Goal: Task Accomplishment & Management: Complete application form

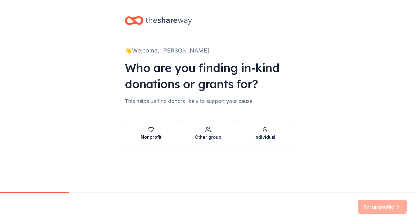
click at [147, 132] on div "button" at bounding box center [151, 130] width 21 height 6
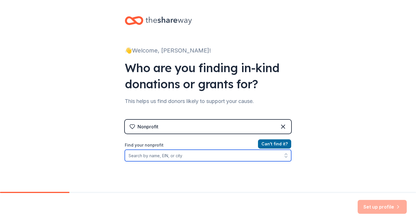
click at [151, 156] on input "Find your nonprofit" at bounding box center [208, 156] width 166 height 12
type input "52-2046050"
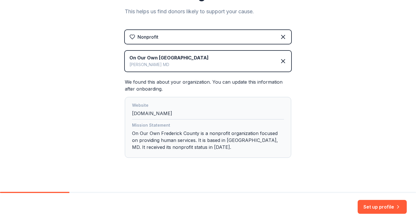
scroll to position [95, 0]
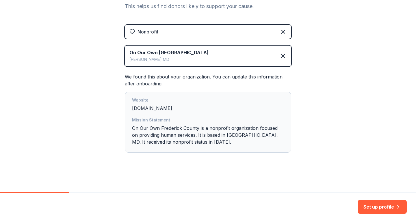
click at [364, 202] on button "Set up profile" at bounding box center [381, 207] width 49 height 14
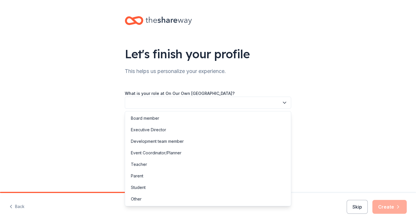
click at [284, 104] on icon "button" at bounding box center [284, 103] width 6 height 6
click at [145, 141] on div "Development team member" at bounding box center [157, 141] width 53 height 7
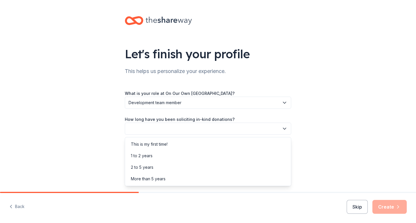
click at [145, 129] on button "button" at bounding box center [208, 129] width 166 height 12
click at [148, 156] on div "1 to 2 years" at bounding box center [142, 155] width 22 height 7
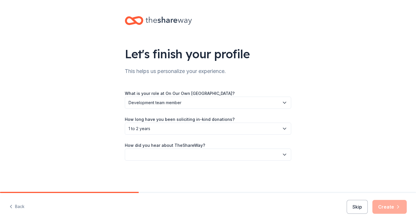
click at [148, 156] on button "button" at bounding box center [208, 155] width 166 height 12
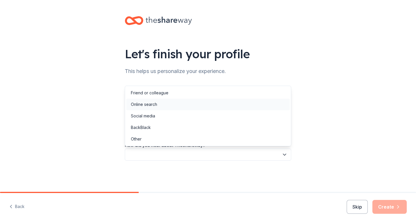
click at [136, 104] on div "Online search" at bounding box center [144, 104] width 26 height 7
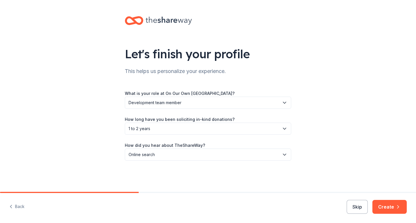
click at [386, 207] on button "Create" at bounding box center [389, 207] width 34 height 14
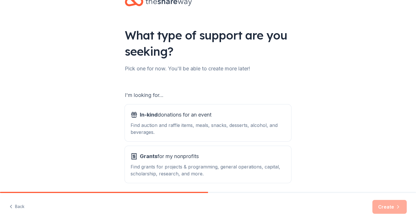
scroll to position [41, 0]
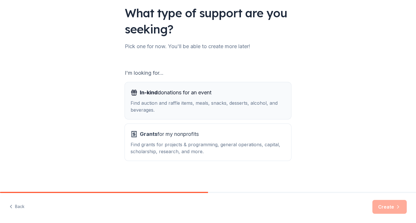
click at [140, 100] on div "Find auction and raffle items, meals, snacks, desserts, alcohol, and beverages." at bounding box center [207, 107] width 155 height 14
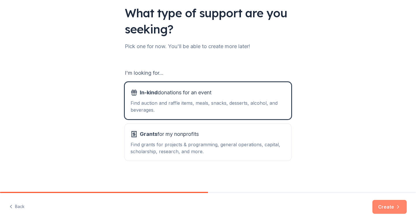
click at [389, 208] on button "Create" at bounding box center [389, 207] width 34 height 14
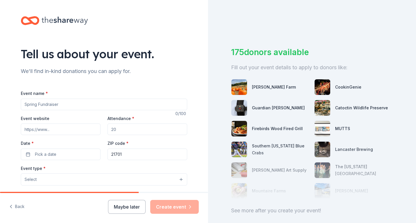
click at [33, 105] on input "Event name *" at bounding box center [104, 105] width 166 height 12
type input "6th Annual Gala "Healing Happens in Community""
click at [44, 131] on input "Event website" at bounding box center [61, 130] width 80 height 12
type input "www.onourownfrederick.org"
type input "1"
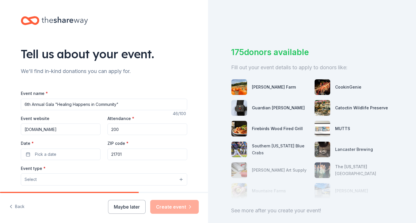
type input "200"
click at [42, 156] on span "Pick a date" at bounding box center [45, 154] width 21 height 7
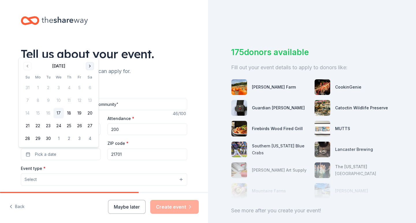
click at [89, 65] on button "Go to next month" at bounding box center [90, 66] width 8 height 8
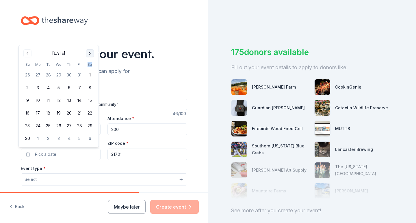
click at [89, 65] on th "Sa" at bounding box center [90, 64] width 10 height 6
click at [90, 56] on button "Go to next month" at bounding box center [90, 53] width 8 height 8
click at [89, 56] on div "Tell us about your event." at bounding box center [104, 54] width 166 height 16
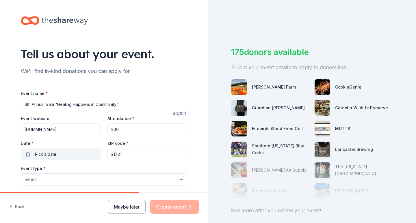
click at [77, 156] on button "Pick a date" at bounding box center [61, 155] width 80 height 12
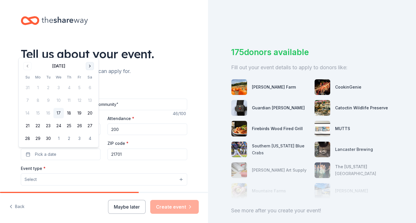
click at [88, 69] on button "Go to next month" at bounding box center [90, 66] width 8 height 8
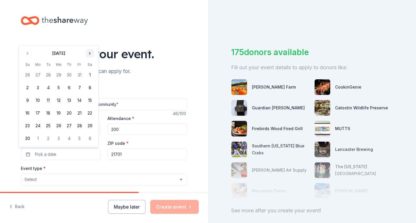
click at [88, 54] on button "Go to next month" at bounding box center [90, 53] width 8 height 8
click at [91, 68] on button "Go to next month" at bounding box center [90, 66] width 8 height 8
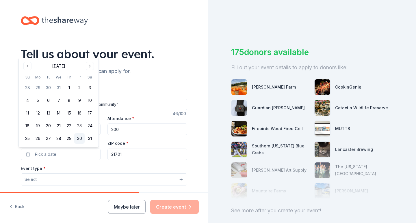
click at [78, 139] on button "30" at bounding box center [79, 138] width 10 height 10
click at [130, 155] on input "21701" at bounding box center [147, 155] width 80 height 12
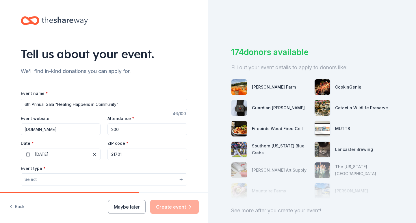
drag, startPoint x: 130, startPoint y: 155, endPoint x: 103, endPoint y: 157, distance: 26.6
click at [103, 157] on div "Event website www.onourownfrederick.org Attendance * 200 Date * 01/30/2026 ZIP …" at bounding box center [104, 137] width 166 height 45
type input "21793"
click at [59, 184] on button "Select" at bounding box center [104, 179] width 166 height 12
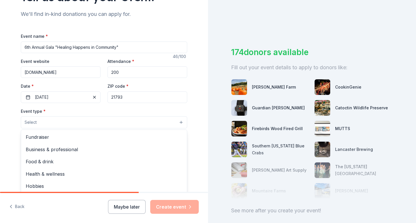
scroll to position [58, 0]
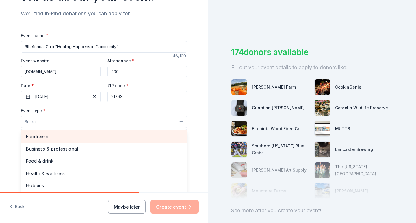
click at [67, 141] on div "Fundraiser" at bounding box center [104, 136] width 166 height 12
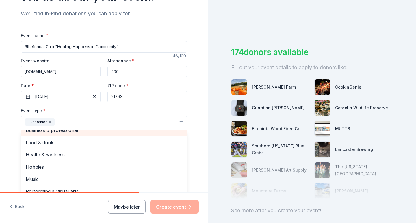
scroll to position [0, 0]
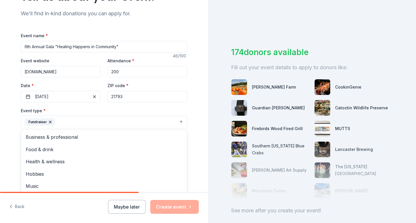
click at [12, 131] on div "Tell us about your event. We'll find in-kind donations you can apply for. Event…" at bounding box center [104, 134] width 185 height 385
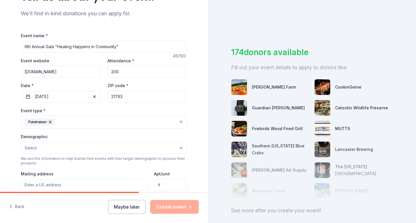
click at [68, 120] on button "Fundraiser" at bounding box center [104, 122] width 166 height 13
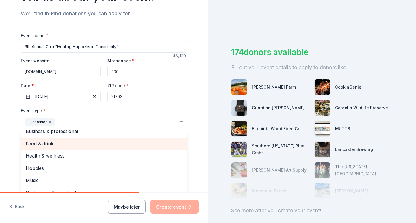
scroll to position [7, 0]
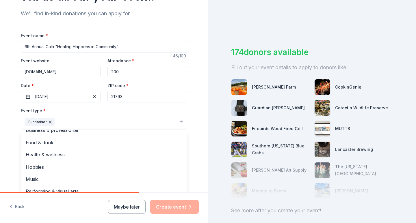
click at [2, 163] on div "Tell us about your event. We'll find in-kind donations you can apply for. Event…" at bounding box center [104, 134] width 208 height 385
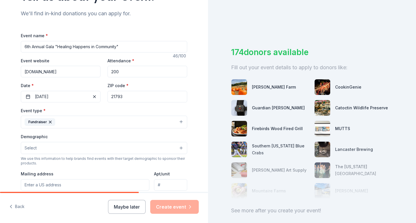
click at [35, 148] on button "Select" at bounding box center [104, 148] width 166 height 12
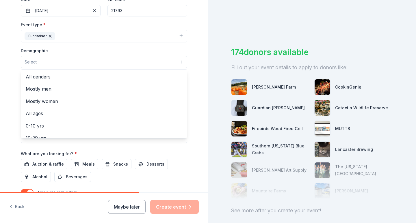
scroll to position [144, 0]
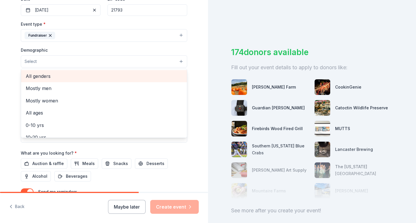
click at [34, 78] on span "All genders" at bounding box center [104, 76] width 156 height 8
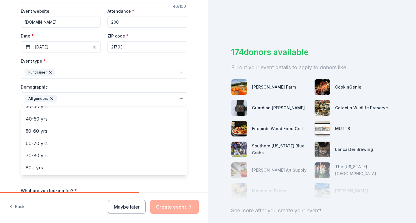
scroll to position [107, 0]
click at [12, 110] on div "Tell us about your event. We'll find in-kind donations you can apply for. Event…" at bounding box center [104, 85] width 185 height 385
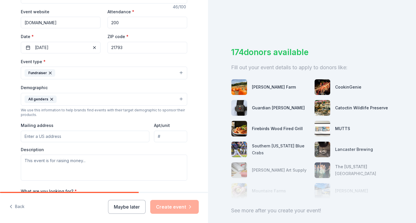
click at [67, 138] on input "Mailing address" at bounding box center [85, 137] width 128 height 12
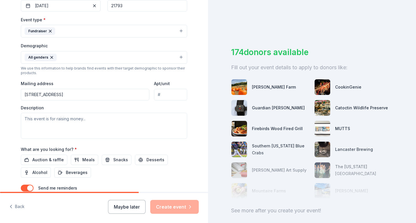
scroll to position [164, 0]
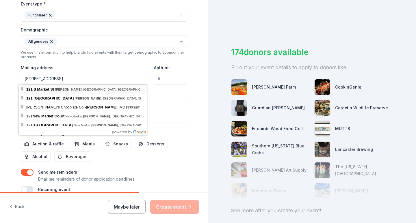
type input "121 South Market Street, Frederick, MD, 21701"
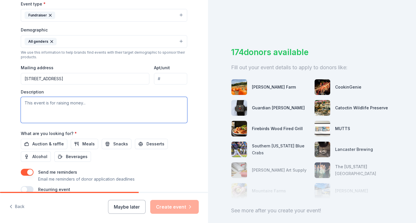
click at [43, 104] on textarea at bounding box center [104, 110] width 166 height 26
type textarea "t"
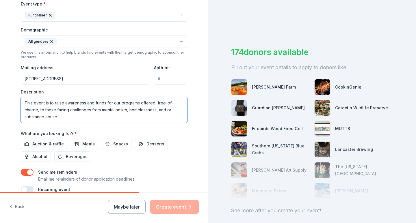
scroll to position [193, 0]
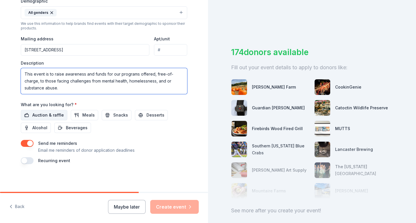
type textarea "This event is to raise awareness and funds for our programs offered, free-of-ch…"
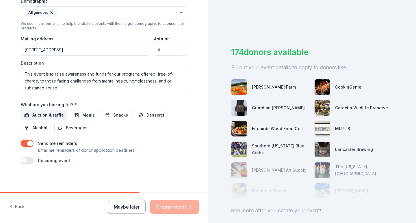
click at [33, 114] on span "Auction & raffle" at bounding box center [47, 115] width 31 height 7
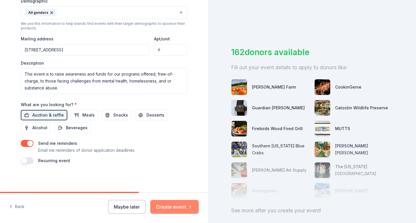
click at [172, 207] on button "Create event" at bounding box center [174, 207] width 48 height 14
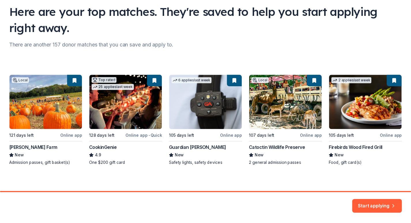
scroll to position [45, 0]
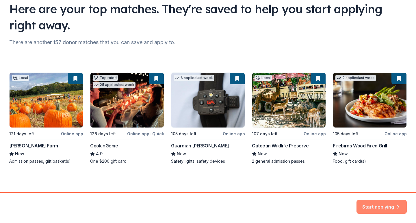
click at [375, 204] on button "Start applying" at bounding box center [381, 206] width 50 height 14
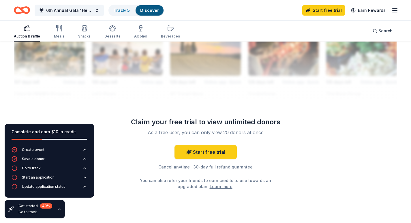
scroll to position [548, 0]
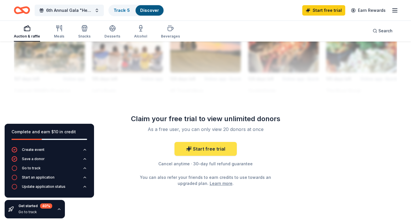
click at [191, 151] on icon at bounding box center [189, 149] width 6 height 6
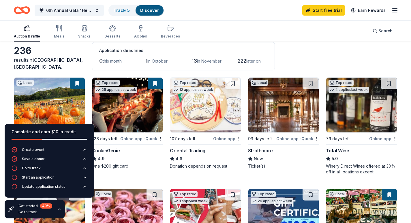
scroll to position [0, 0]
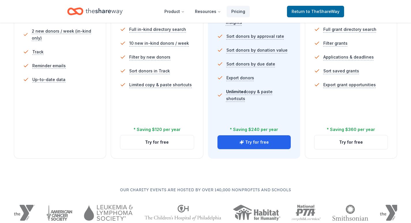
scroll to position [202, 0]
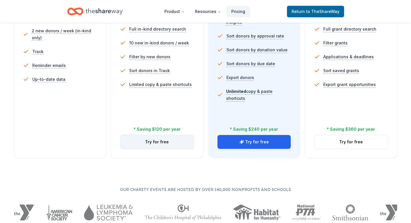
click at [150, 142] on button "Try for free" at bounding box center [156, 142] width 73 height 14
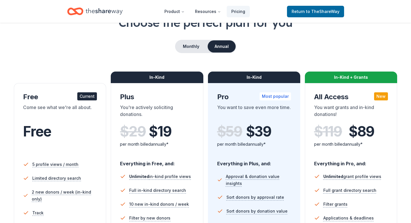
scroll to position [29, 0]
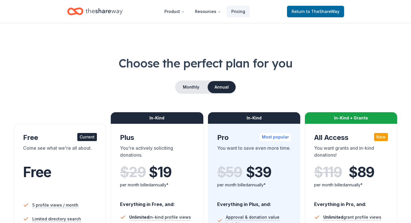
click at [285, 14] on nav "Product Resources Pricing Return to TheShareWay" at bounding box center [205, 12] width 277 height 14
click at [303, 10] on span "Return to TheShareWay" at bounding box center [316, 11] width 48 height 7
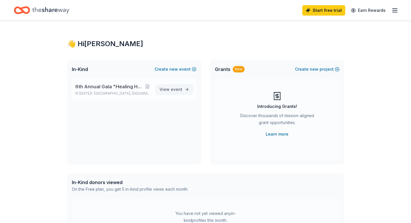
click at [162, 91] on span "View event" at bounding box center [171, 89] width 23 height 7
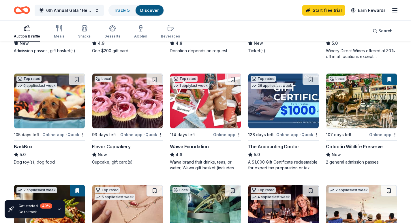
scroll to position [173, 0]
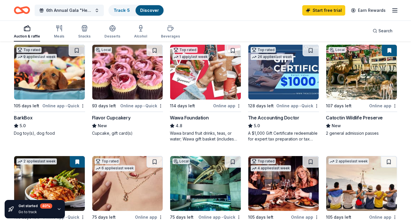
click at [334, 66] on img at bounding box center [361, 72] width 71 height 55
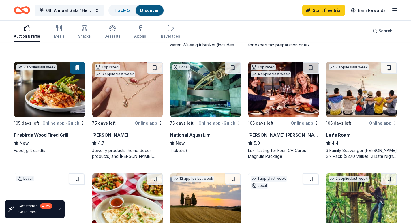
scroll to position [260, 0]
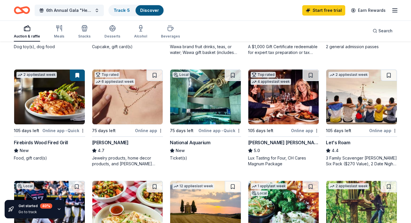
click at [338, 116] on img at bounding box center [361, 97] width 71 height 55
click at [23, 106] on img at bounding box center [49, 97] width 71 height 55
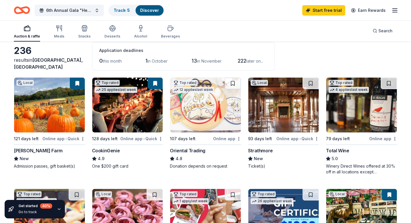
scroll to position [0, 0]
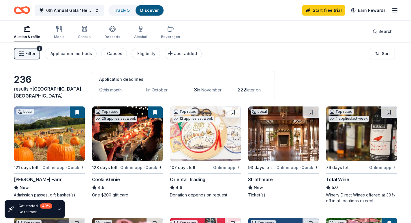
click at [265, 130] on img at bounding box center [283, 133] width 71 height 55
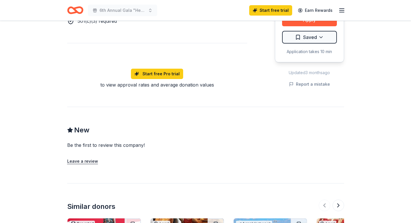
scroll to position [317, 0]
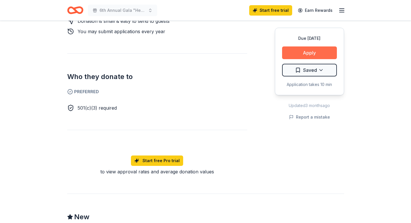
click at [298, 56] on button "Apply" at bounding box center [309, 52] width 55 height 13
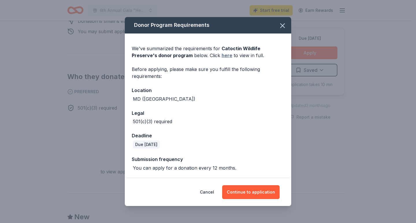
click at [221, 56] on link "here" at bounding box center [226, 55] width 11 height 7
click at [280, 25] on icon "button" at bounding box center [282, 26] width 8 height 8
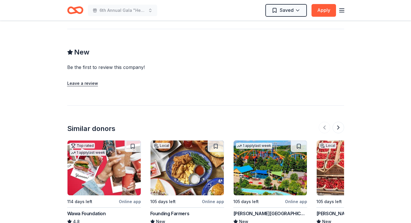
scroll to position [575, 0]
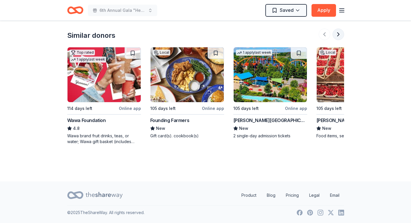
click at [337, 35] on button at bounding box center [339, 35] width 12 height 12
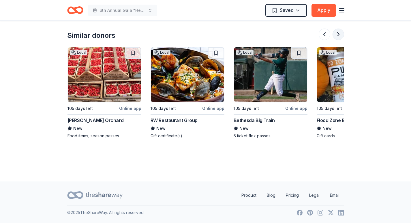
scroll to position [0, 249]
click at [337, 35] on button at bounding box center [339, 35] width 12 height 12
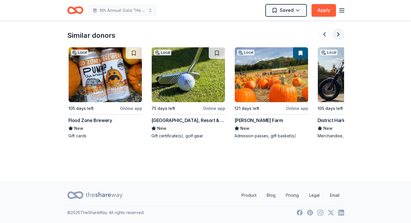
scroll to position [0, 499]
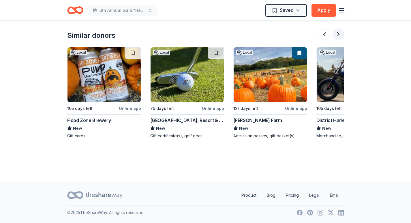
click at [337, 35] on button at bounding box center [339, 35] width 12 height 12
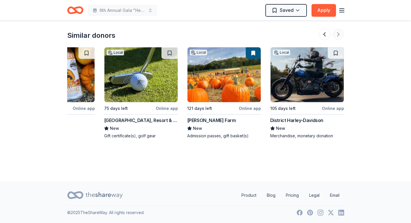
click at [337, 35] on div at bounding box center [331, 35] width 25 height 12
click at [327, 33] on button at bounding box center [325, 35] width 12 height 12
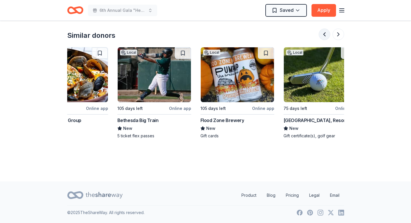
scroll to position [0, 332]
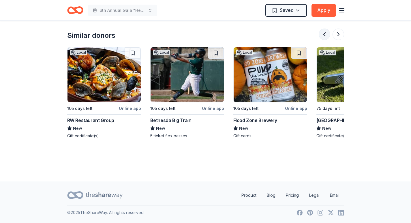
click at [327, 33] on button at bounding box center [325, 35] width 12 height 12
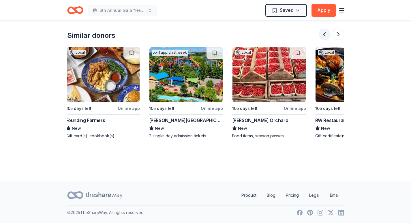
scroll to position [0, 83]
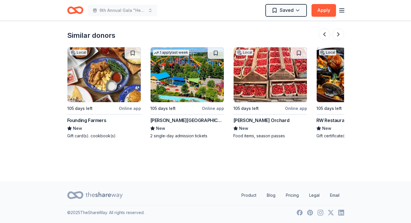
click at [330, 66] on img at bounding box center [353, 74] width 73 height 55
click at [89, 87] on img at bounding box center [104, 74] width 73 height 55
click at [327, 33] on button at bounding box center [325, 35] width 12 height 12
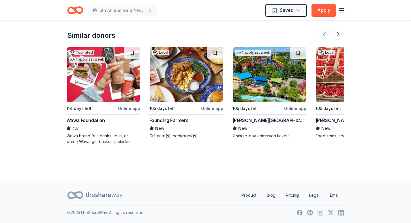
scroll to position [0, 0]
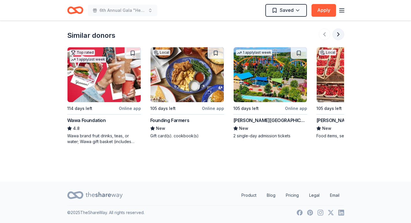
click at [337, 38] on button at bounding box center [339, 35] width 12 height 12
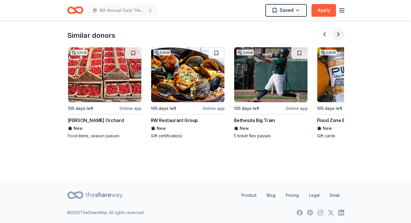
scroll to position [0, 249]
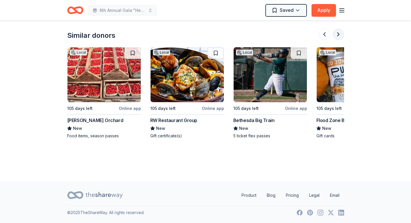
click at [337, 38] on button at bounding box center [339, 35] width 12 height 12
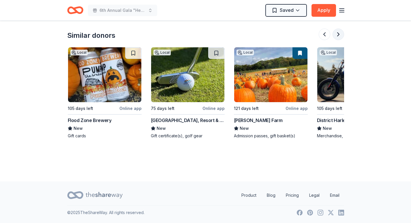
scroll to position [0, 499]
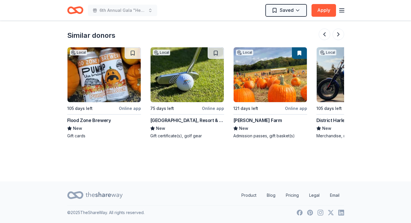
click at [165, 97] on img at bounding box center [187, 74] width 73 height 55
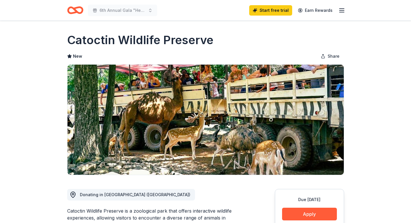
scroll to position [0, 0]
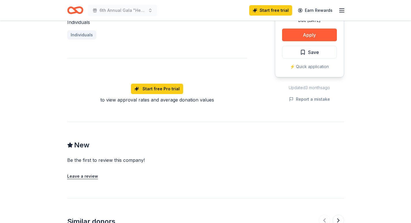
scroll to position [433, 0]
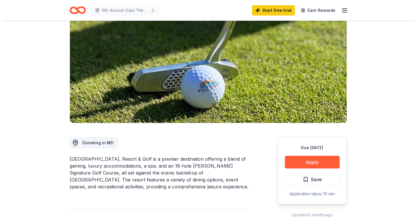
scroll to position [58, 0]
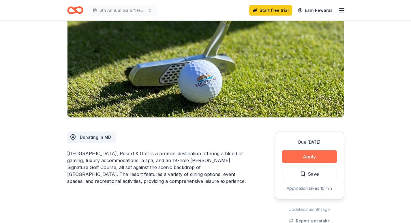
click at [301, 158] on button "Apply" at bounding box center [309, 156] width 55 height 13
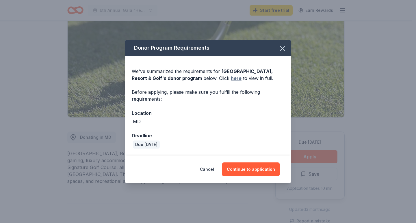
click at [231, 79] on link "here" at bounding box center [236, 78] width 11 height 7
click at [231, 78] on link "here" at bounding box center [236, 78] width 11 height 7
click at [245, 169] on button "Continue to application" at bounding box center [250, 169] width 57 height 14
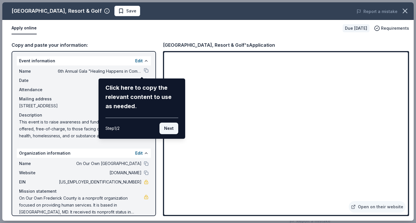
click at [170, 127] on button "Next" at bounding box center [168, 129] width 19 height 12
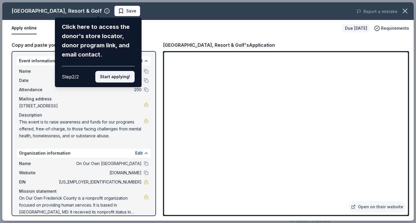
click at [109, 78] on button "Start applying!" at bounding box center [114, 77] width 39 height 12
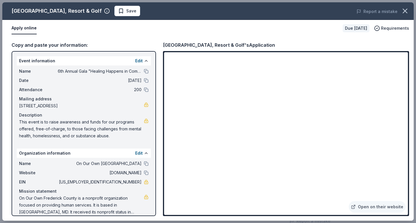
drag, startPoint x: 154, startPoint y: 197, endPoint x: 158, endPoint y: 215, distance: 18.1
click at [158, 215] on div "[GEOGRAPHIC_DATA], Resort & Golf Save Report a mistake Apply online Due [DATE] …" at bounding box center [207, 111] width 411 height 218
click at [367, 207] on link "Open on their website" at bounding box center [376, 207] width 57 height 12
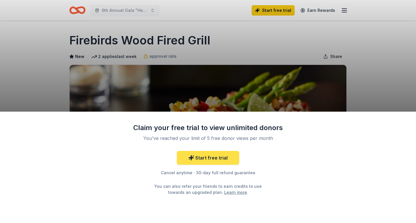
click at [202, 159] on link "Start free trial" at bounding box center [208, 158] width 62 height 14
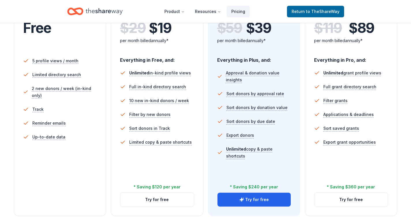
scroll to position [173, 0]
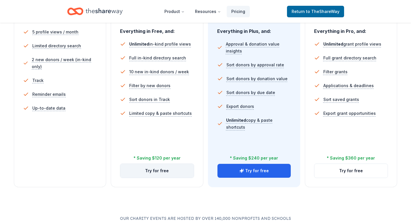
click at [159, 171] on button "Try for free" at bounding box center [156, 171] width 73 height 14
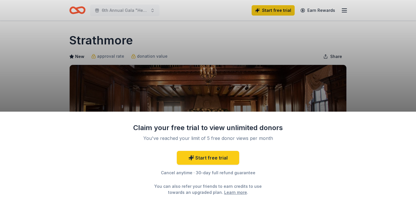
click at [370, 75] on div "Claim your free trial to view unlimited donors You've reached your limit of 5 f…" at bounding box center [208, 111] width 416 height 223
